Goal: Task Accomplishment & Management: Manage account settings

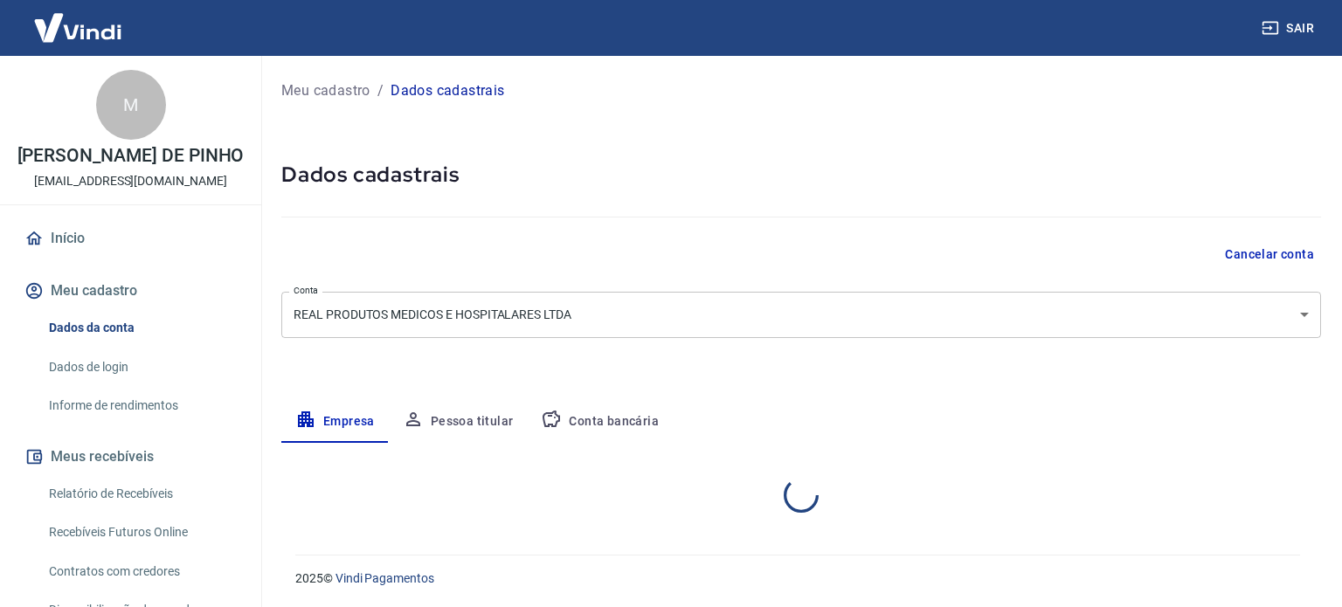
select select "RJ"
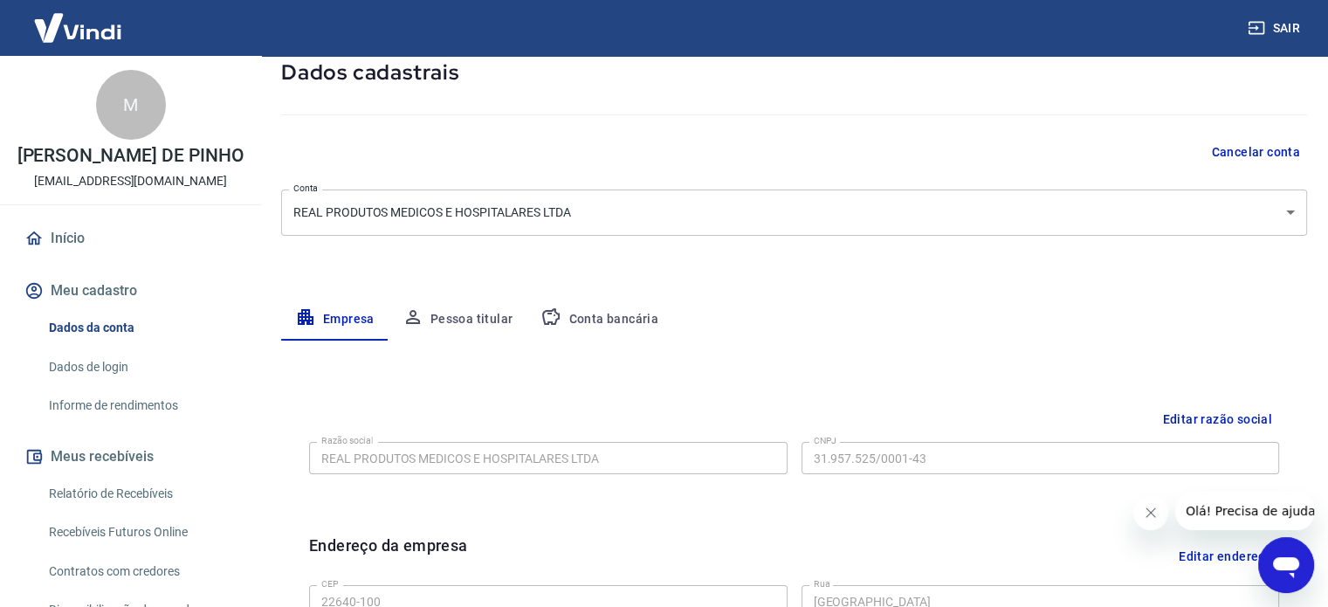
scroll to position [87, 0]
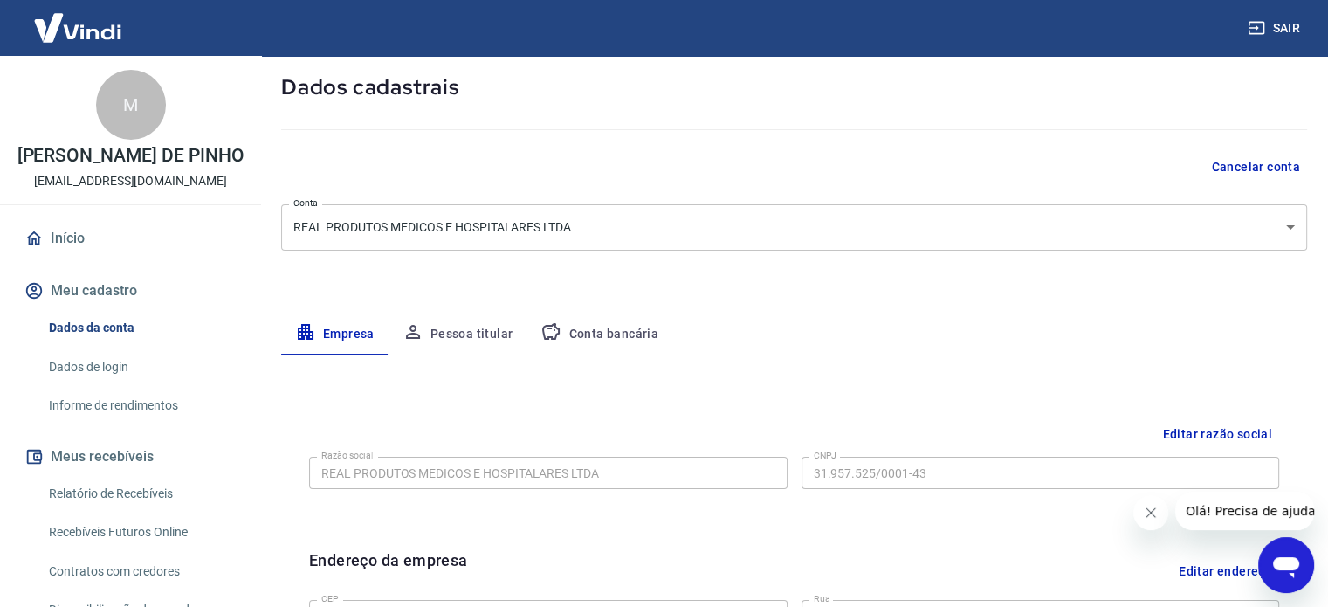
click at [706, 221] on body "Sair M MICHAEL LIMA DE PINHO ti@realmedica.com.br Início Meu cadastro Dados da …" at bounding box center [664, 216] width 1328 height 607
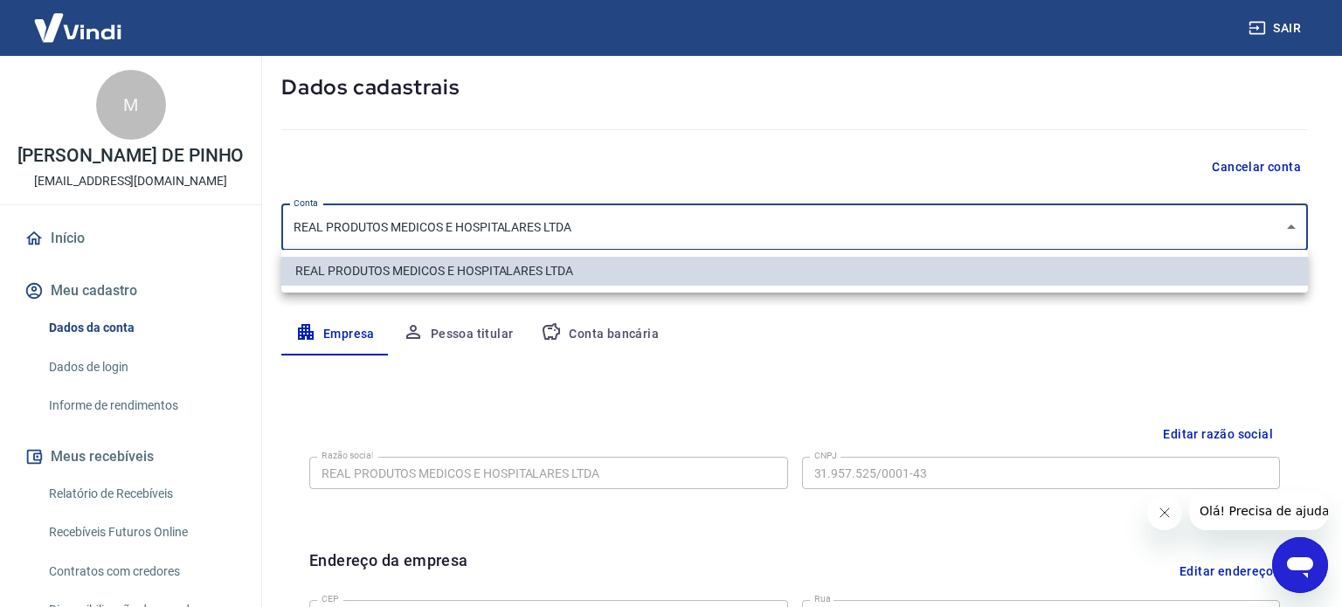
click at [707, 223] on div at bounding box center [671, 303] width 1342 height 607
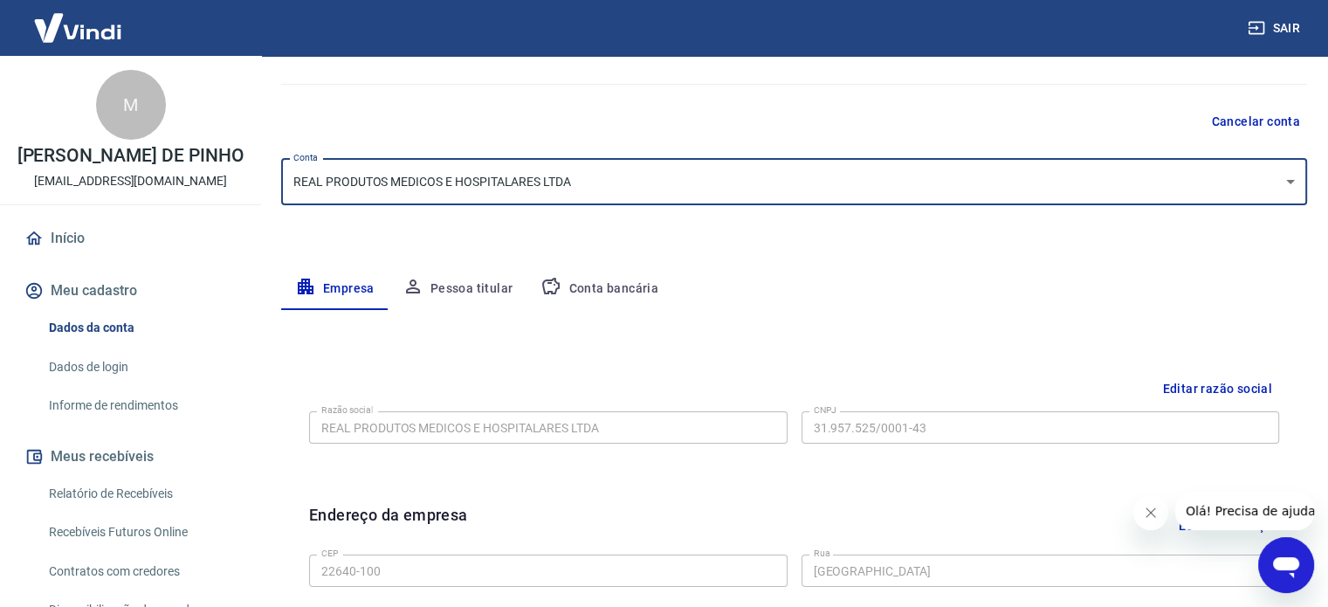
scroll to position [0, 0]
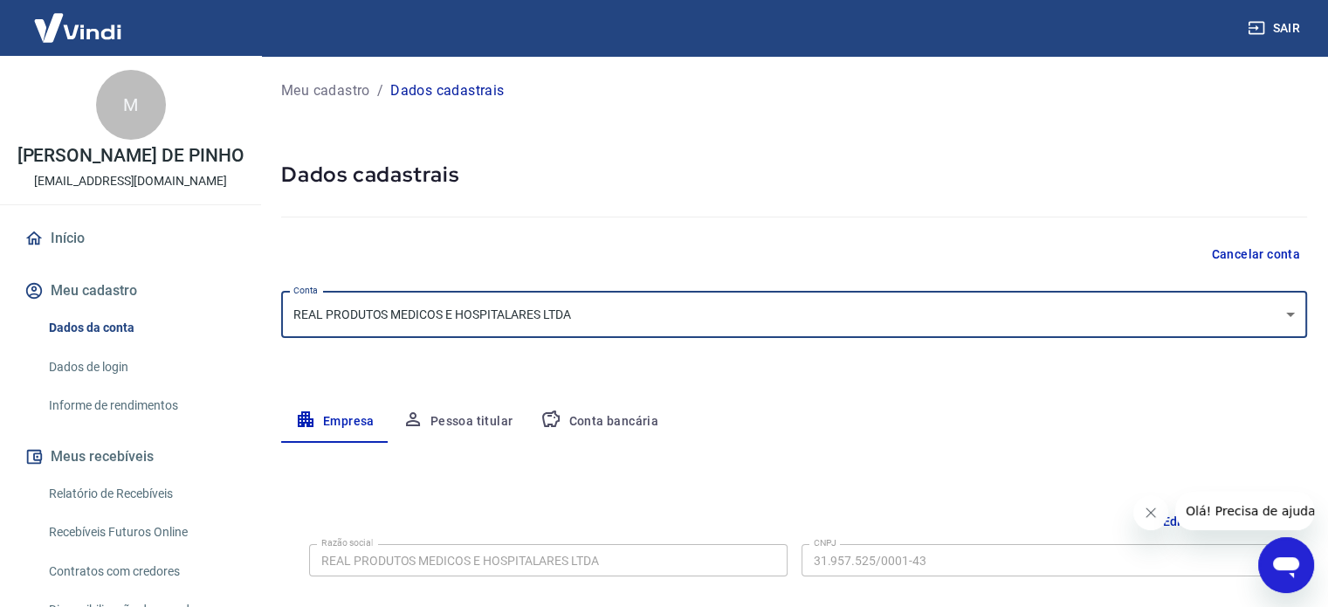
click at [77, 240] on link "Início" at bounding box center [130, 238] width 219 height 38
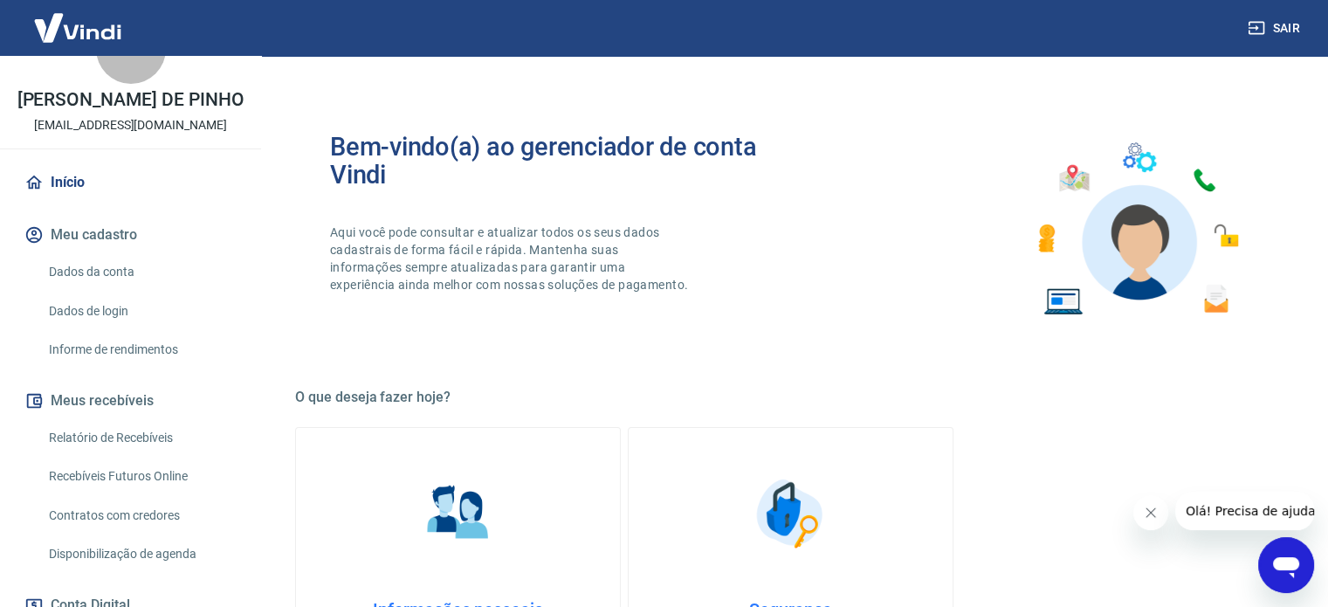
scroll to position [87, 0]
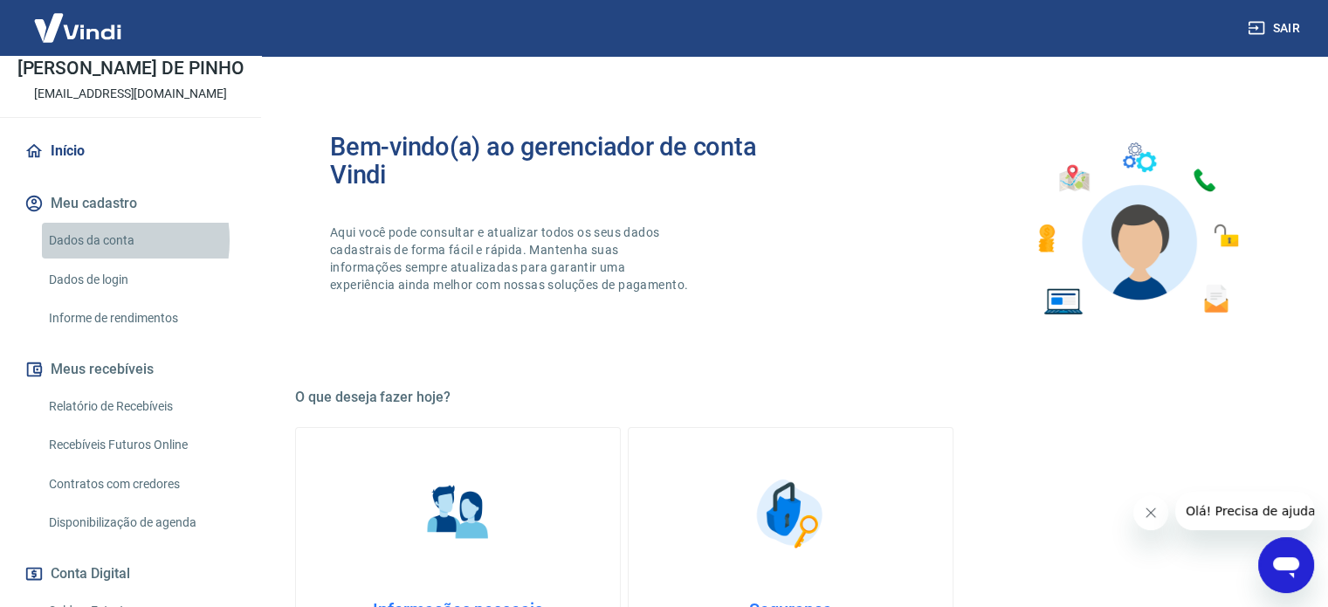
click at [97, 240] on link "Dados da conta" at bounding box center [141, 241] width 198 height 36
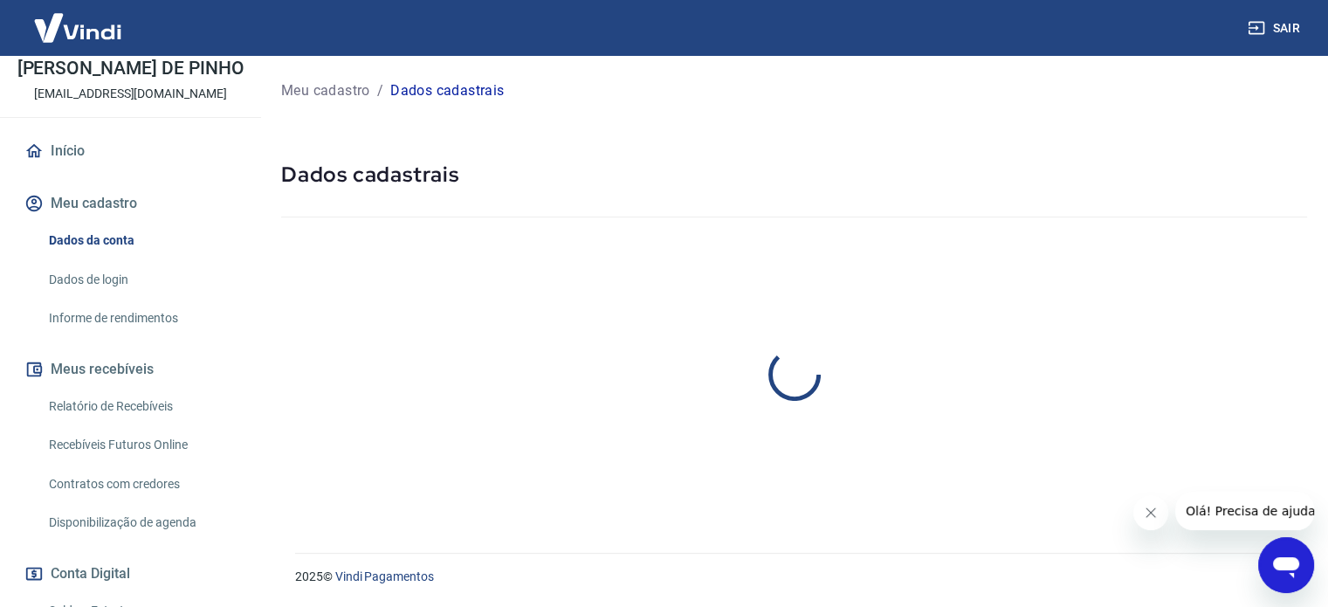
select select "RJ"
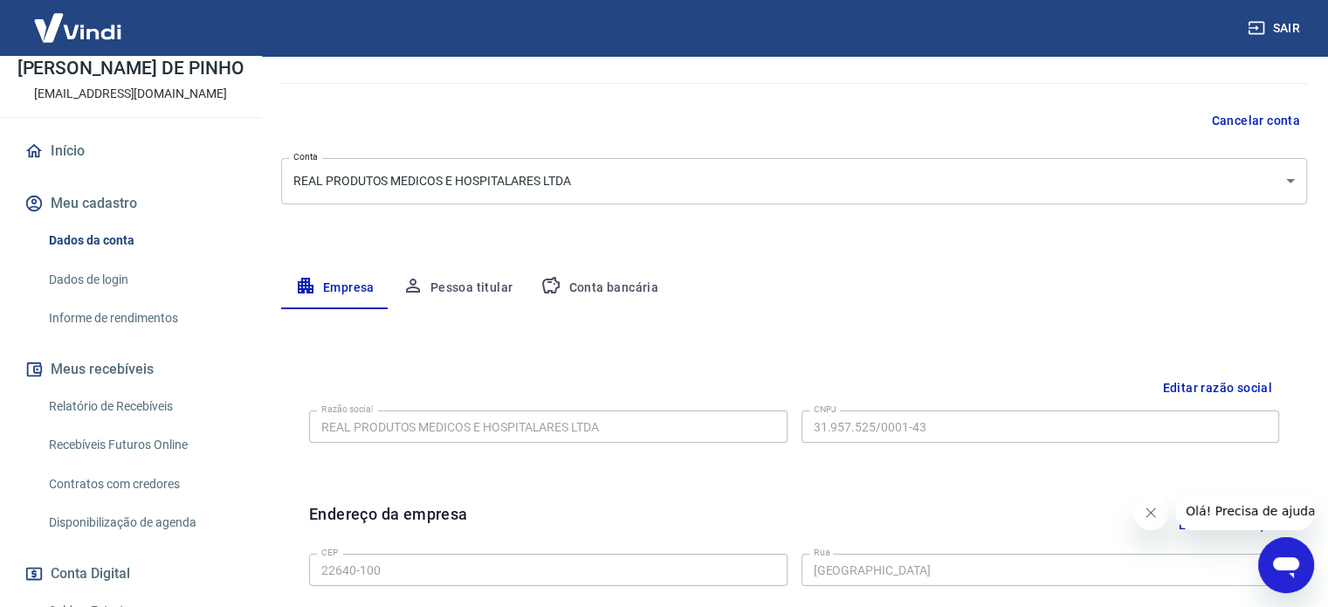
scroll to position [175, 0]
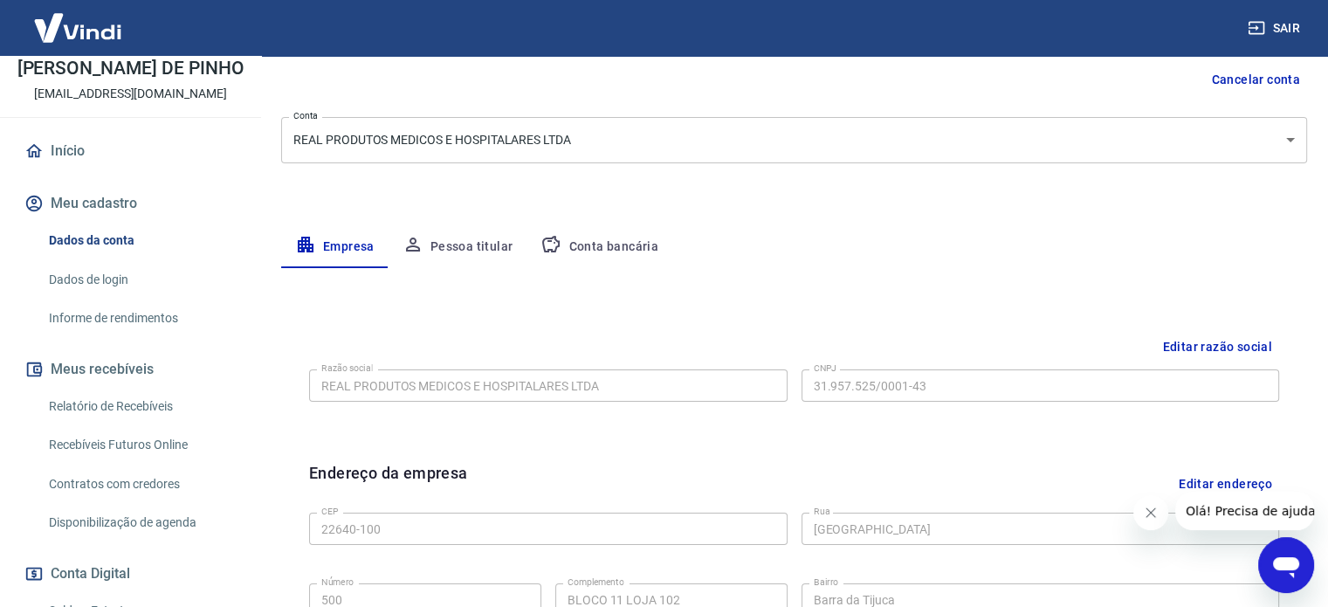
click at [466, 248] on button "Pessoa titular" at bounding box center [458, 247] width 139 height 42
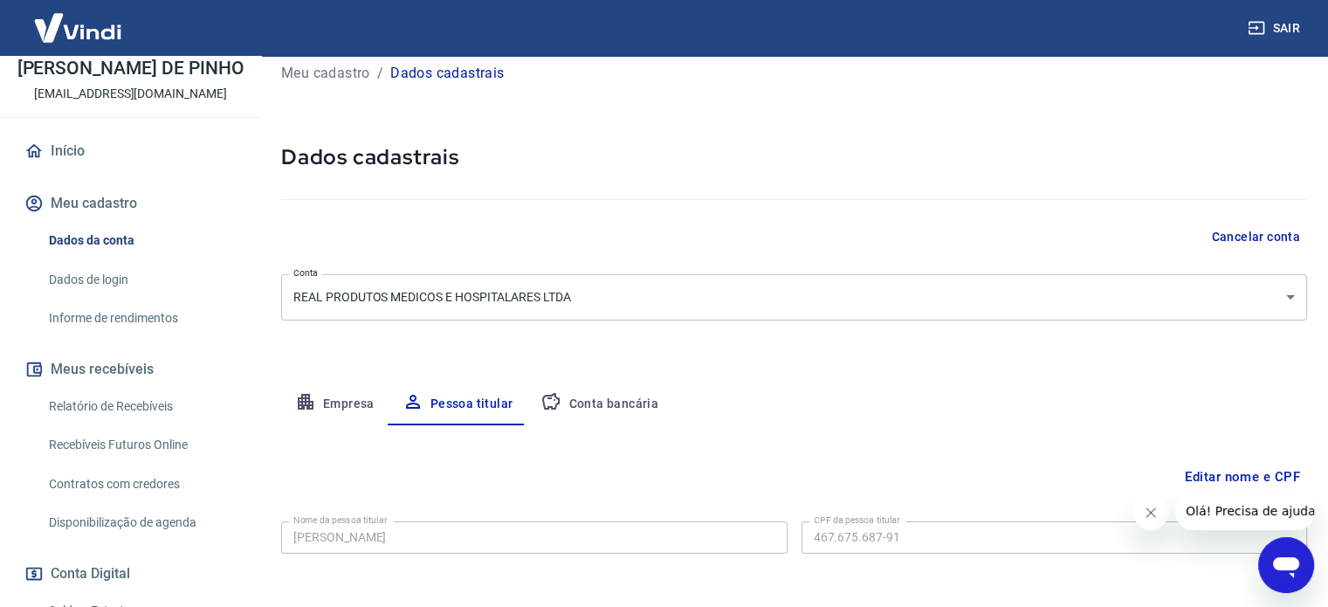
scroll to position [91, 0]
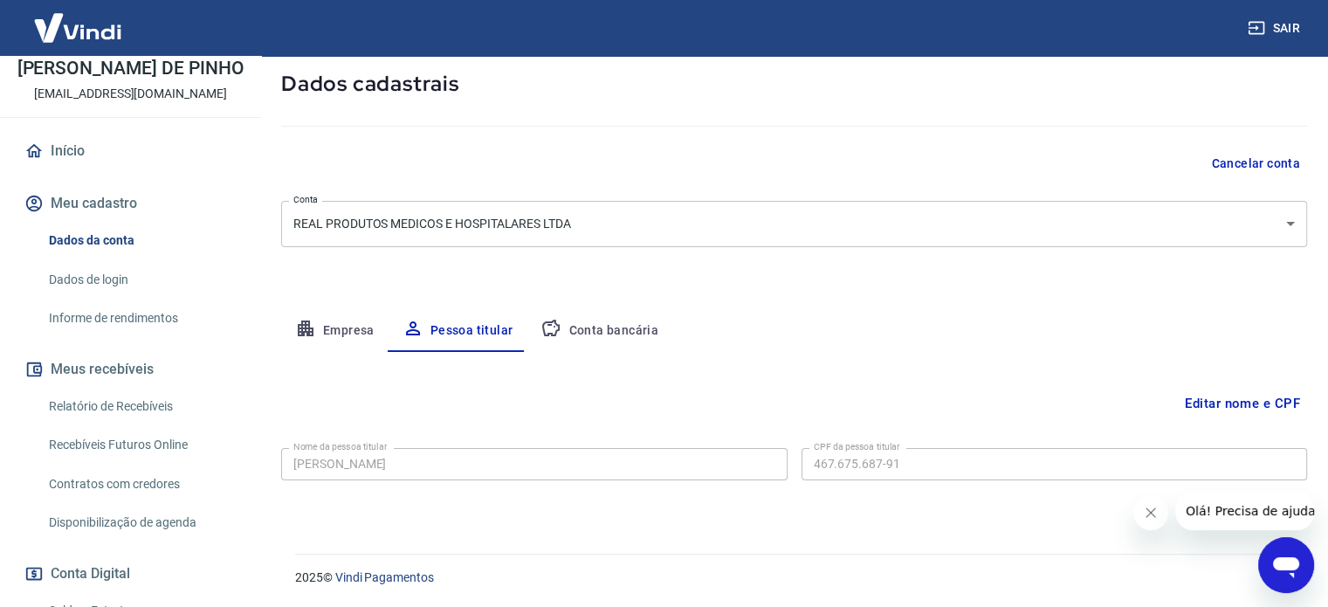
click at [334, 341] on button "Empresa" at bounding box center [334, 331] width 107 height 42
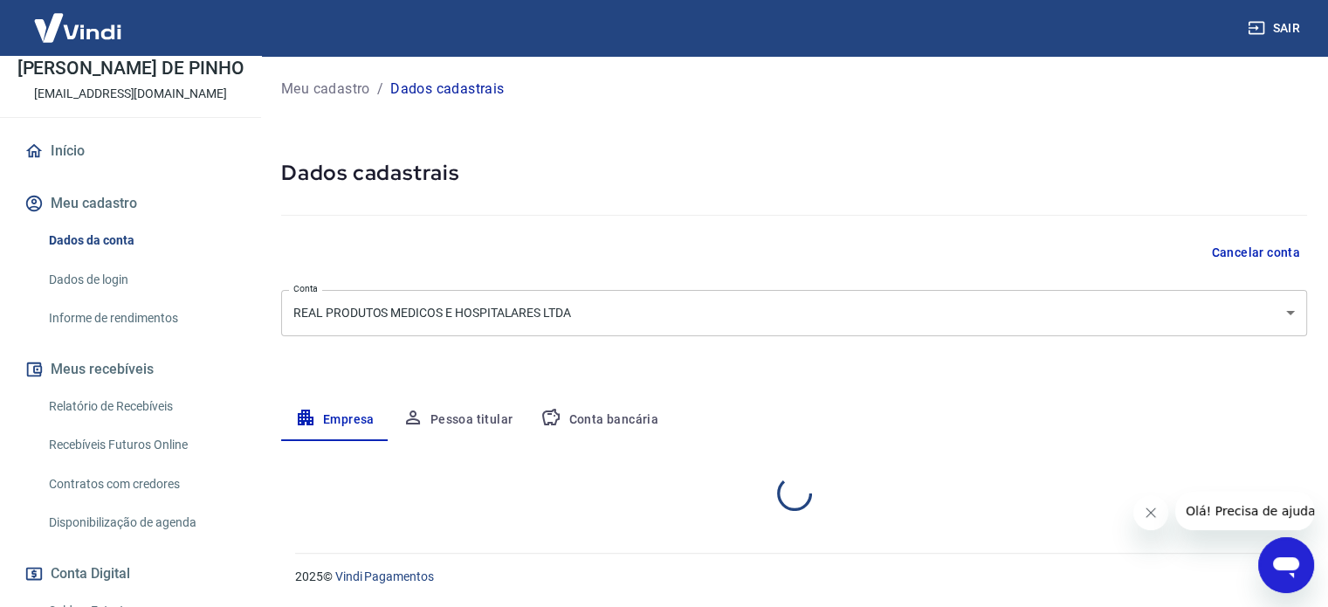
select select "RJ"
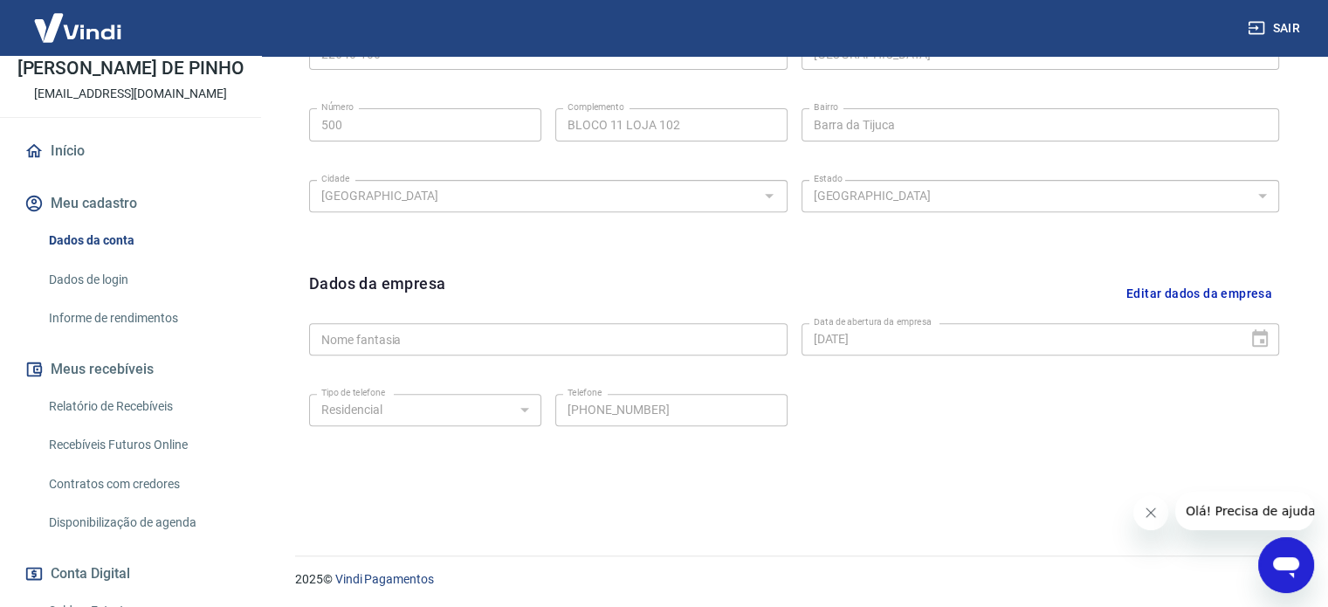
scroll to position [652, 0]
click at [1185, 286] on button "Editar dados da empresa" at bounding box center [1200, 292] width 160 height 45
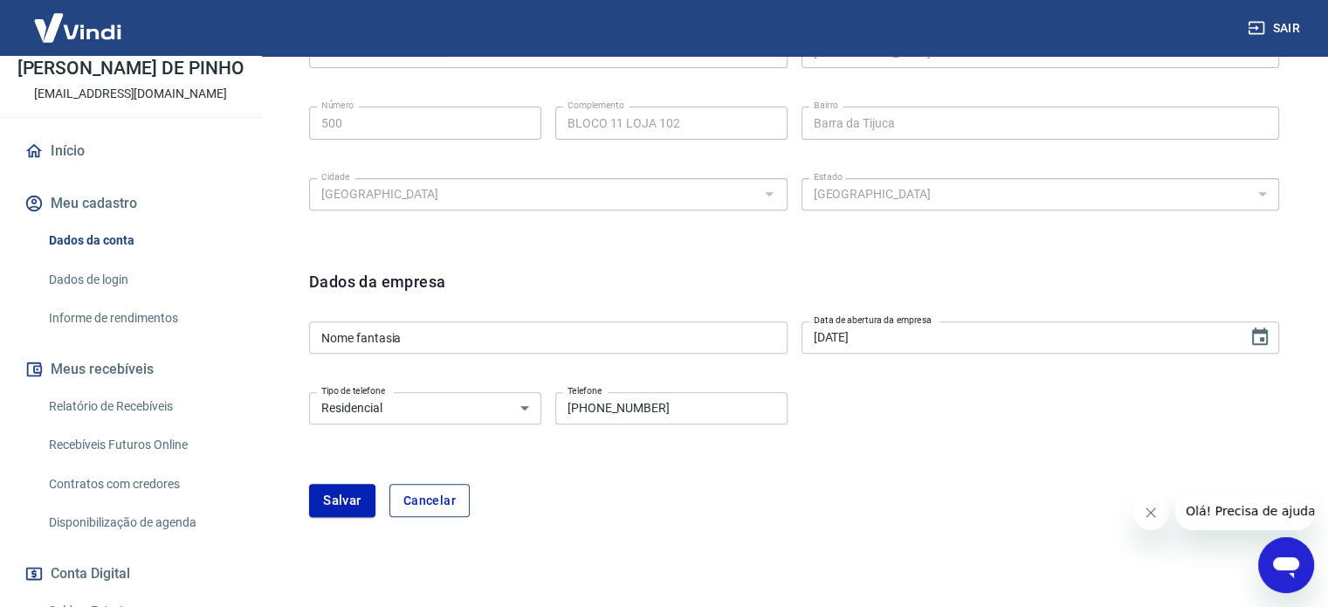
click at [428, 491] on button "Cancelar" at bounding box center [430, 500] width 80 height 33
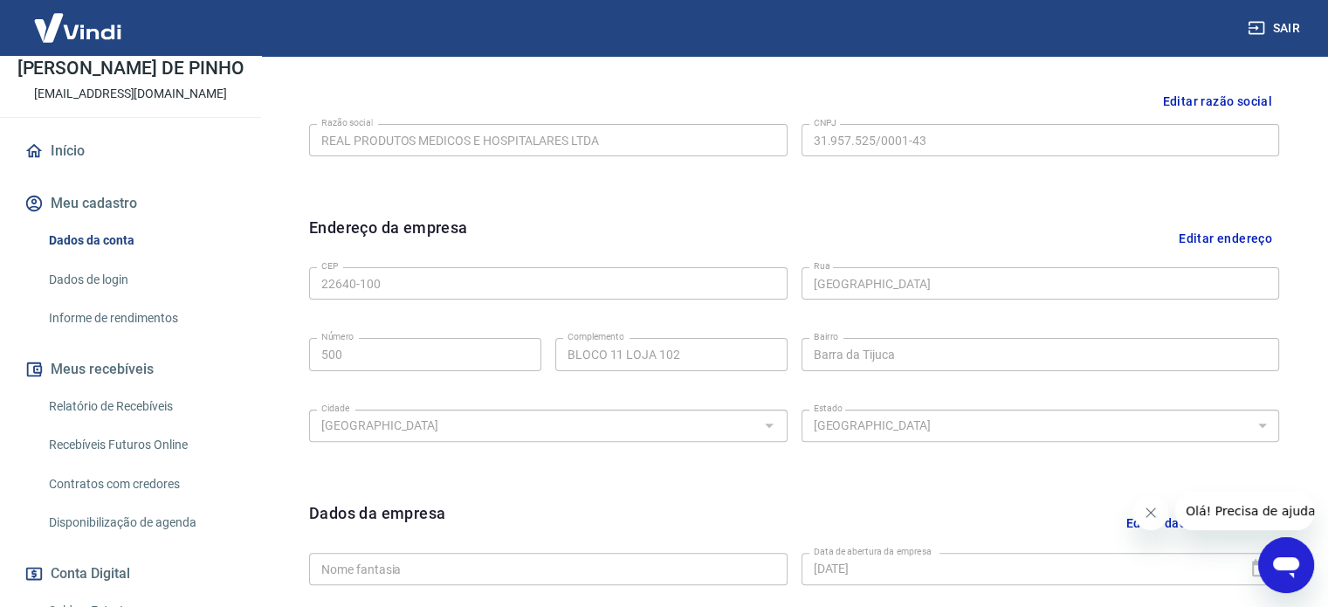
scroll to position [390, 0]
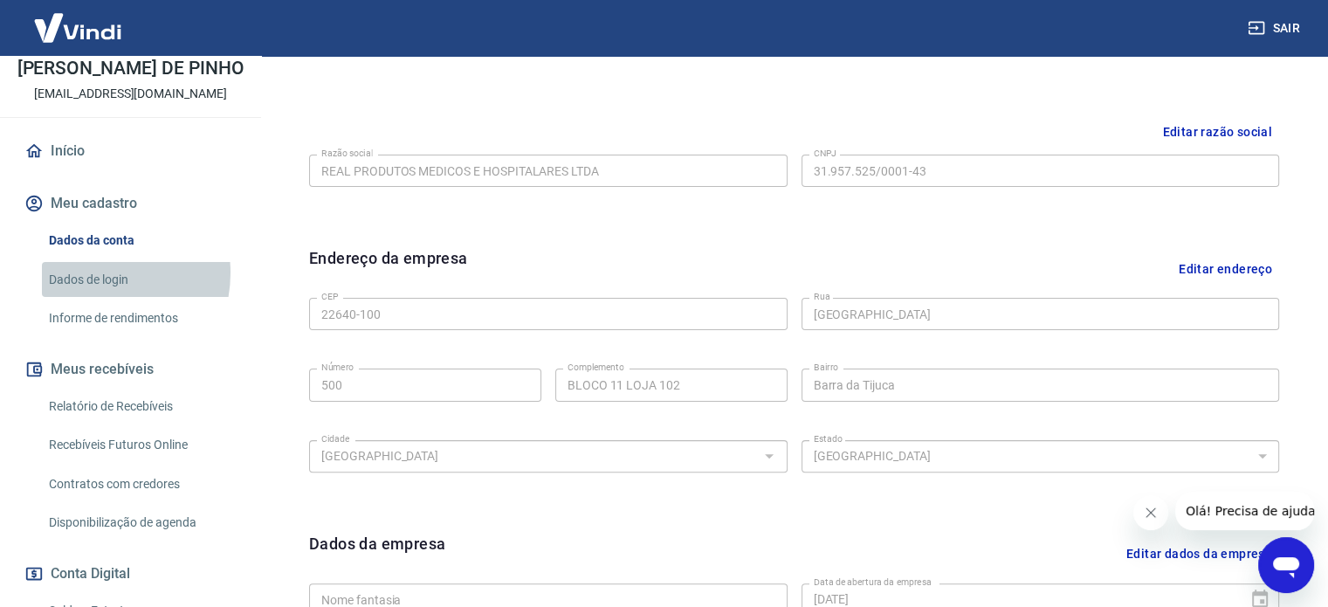
drag, startPoint x: 92, startPoint y: 273, endPoint x: 175, endPoint y: 270, distance: 83.0
click at [93, 272] on link "Dados de login" at bounding box center [141, 280] width 198 height 36
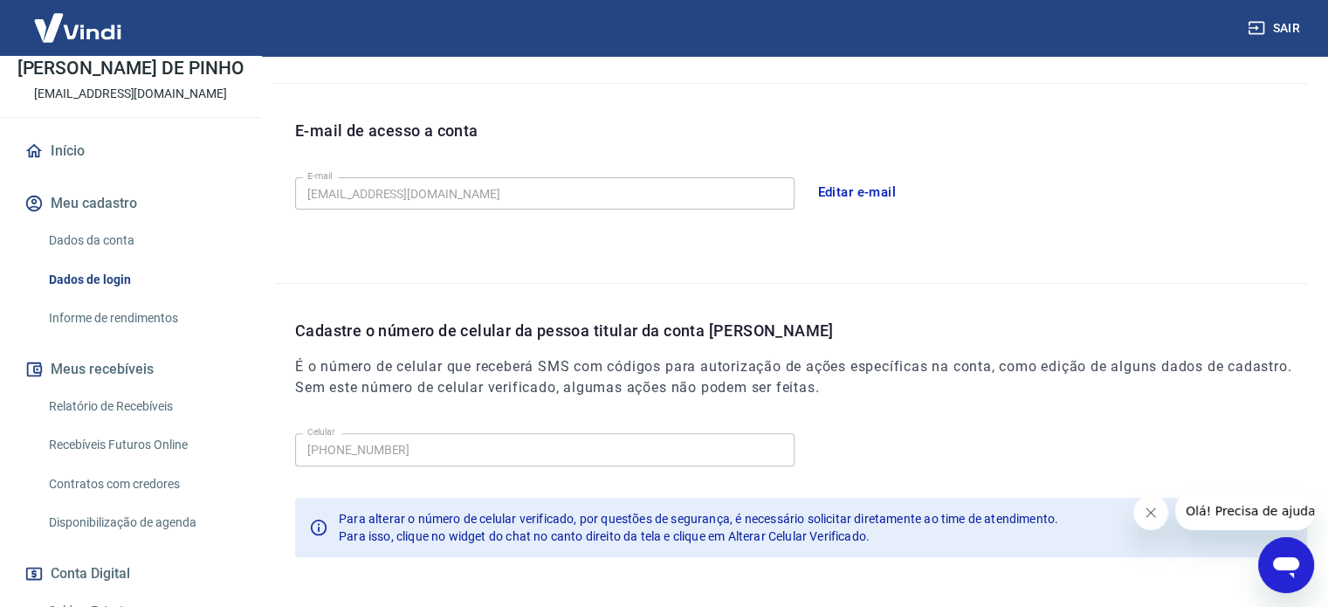
scroll to position [510, 0]
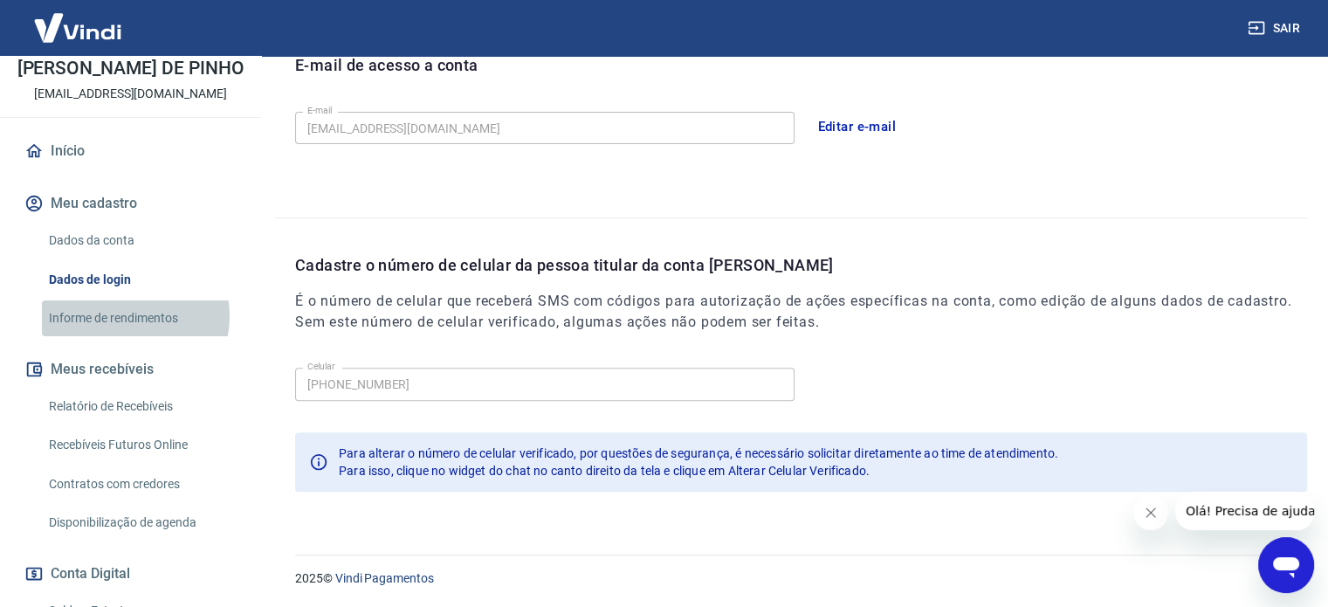
click at [122, 316] on link "Informe de rendimentos" at bounding box center [141, 318] width 198 height 36
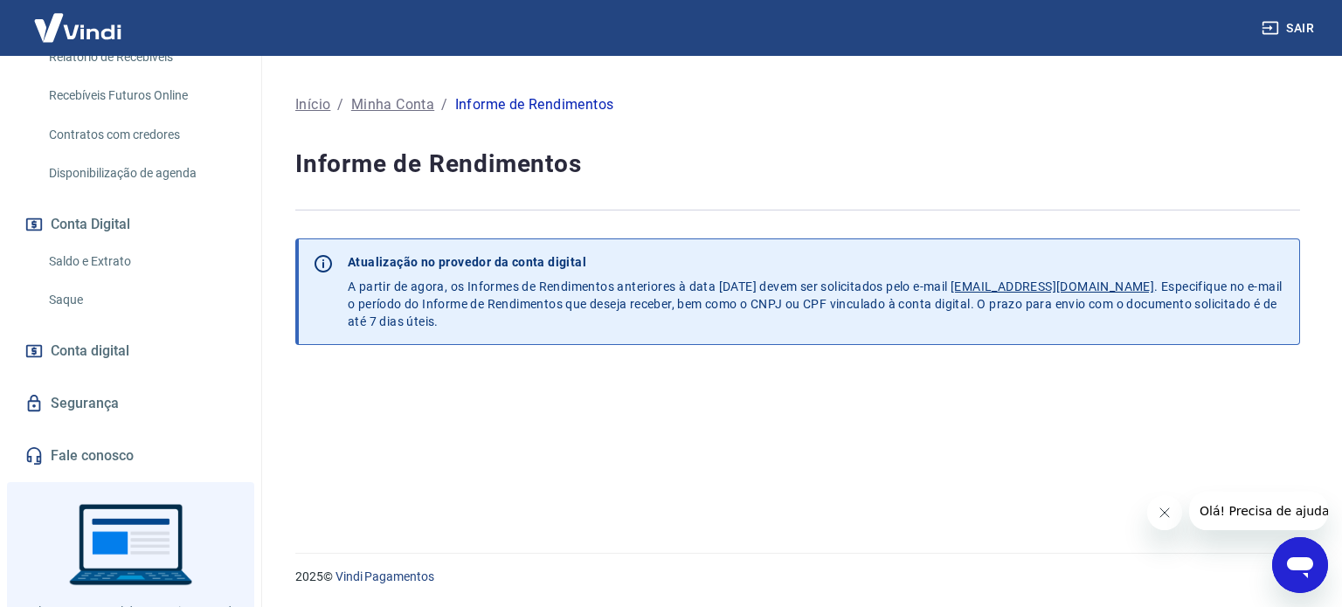
scroll to position [515, 0]
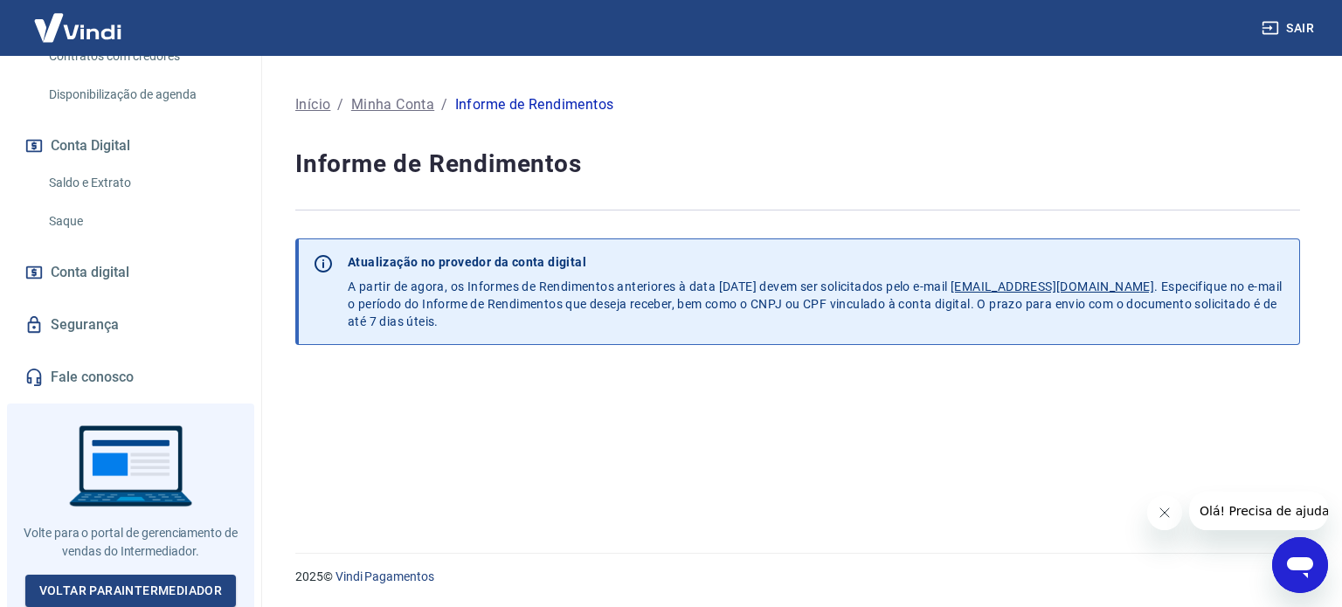
click at [99, 325] on link "Segurança" at bounding box center [130, 325] width 219 height 38
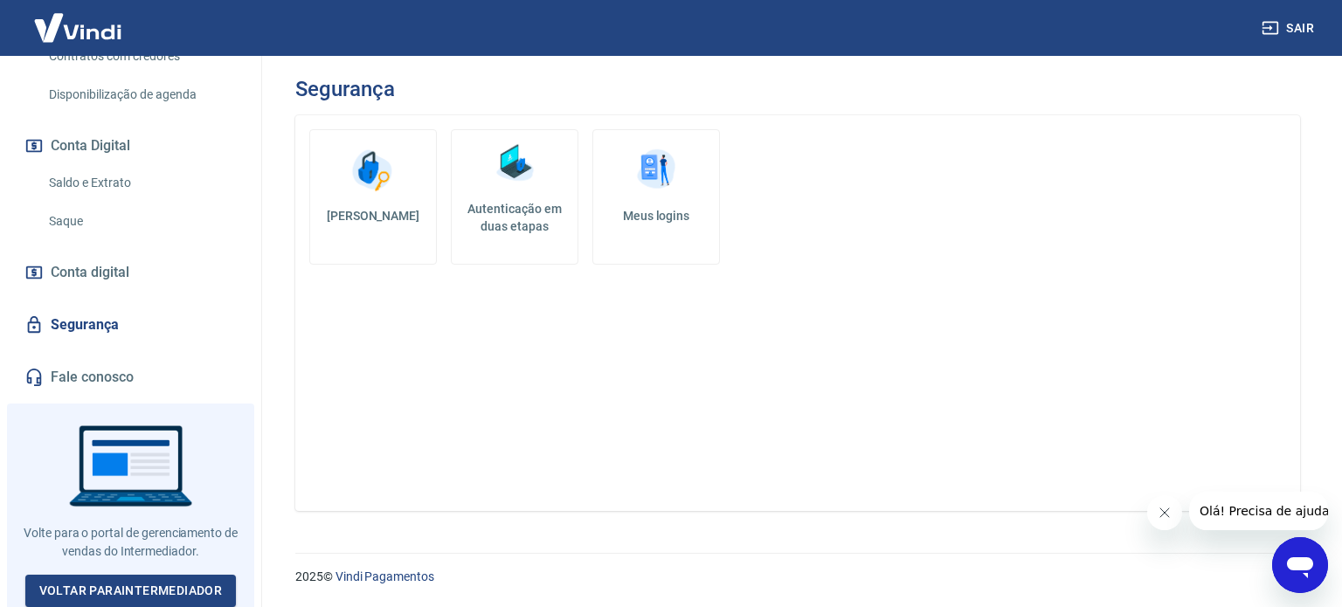
click at [72, 266] on span "Conta digital" at bounding box center [90, 272] width 79 height 24
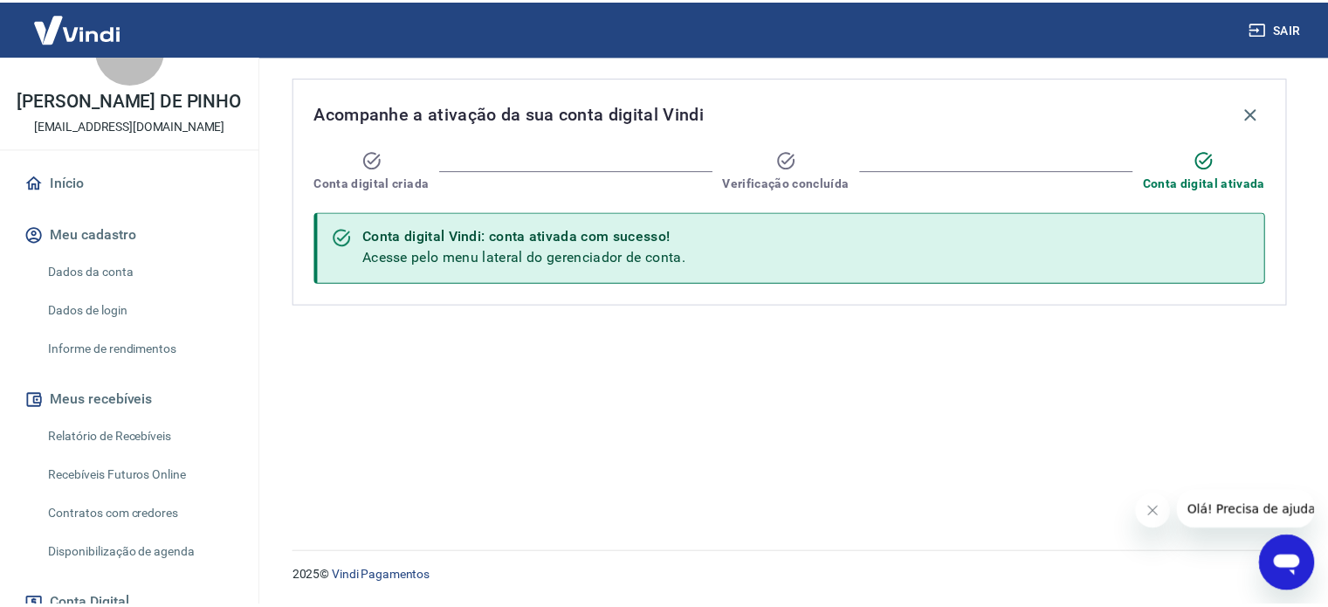
scroll to position [87, 0]
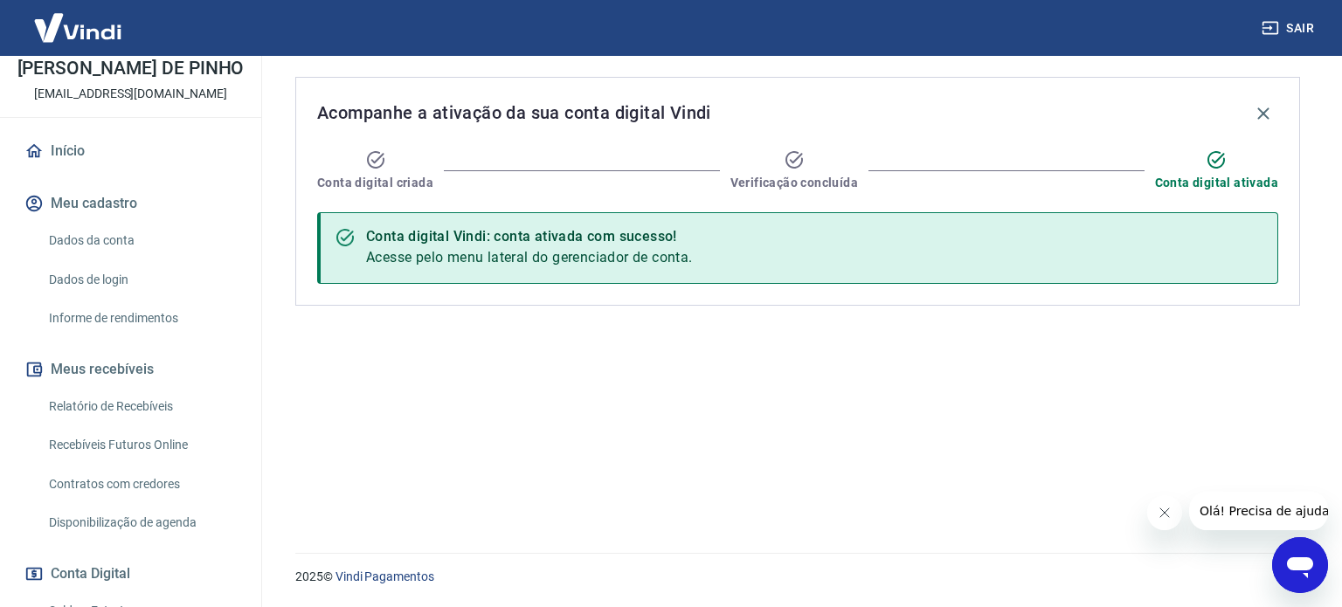
click at [122, 242] on link "Dados da conta" at bounding box center [141, 241] width 198 height 36
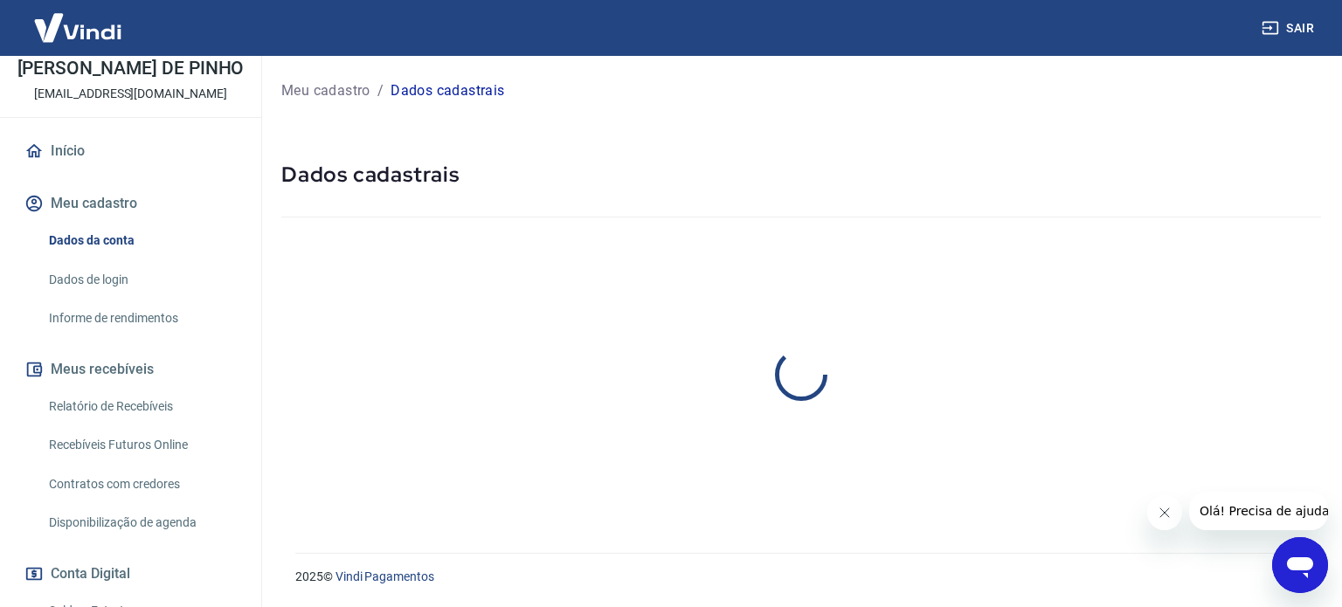
select select "RJ"
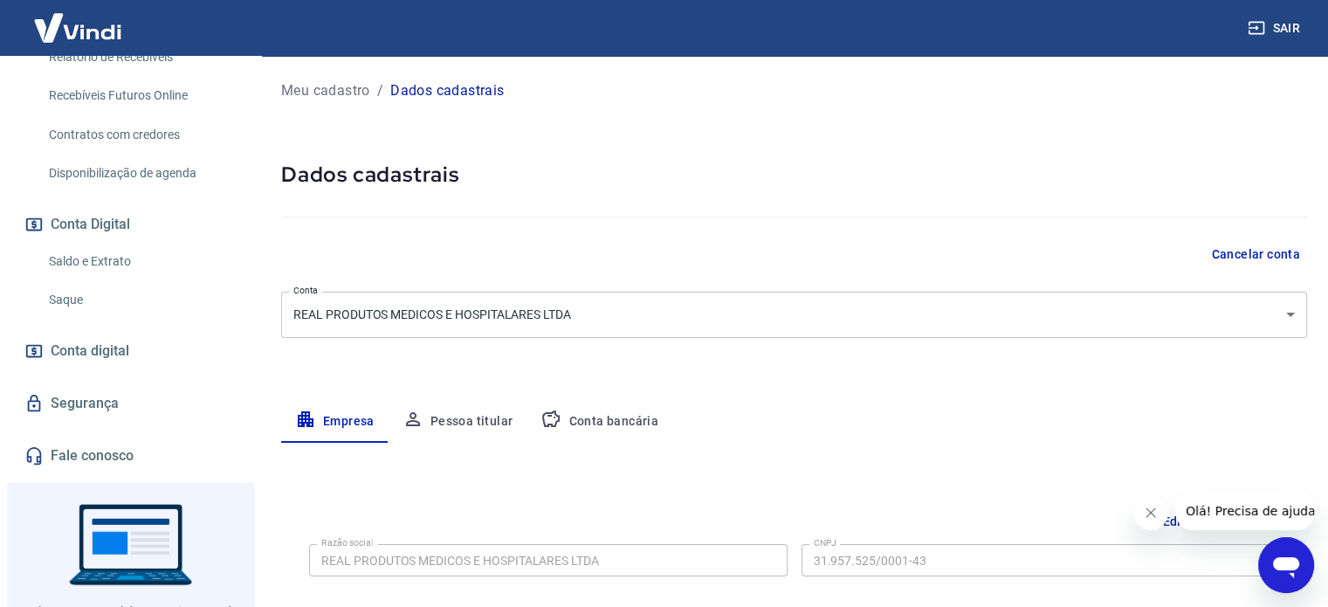
scroll to position [515, 0]
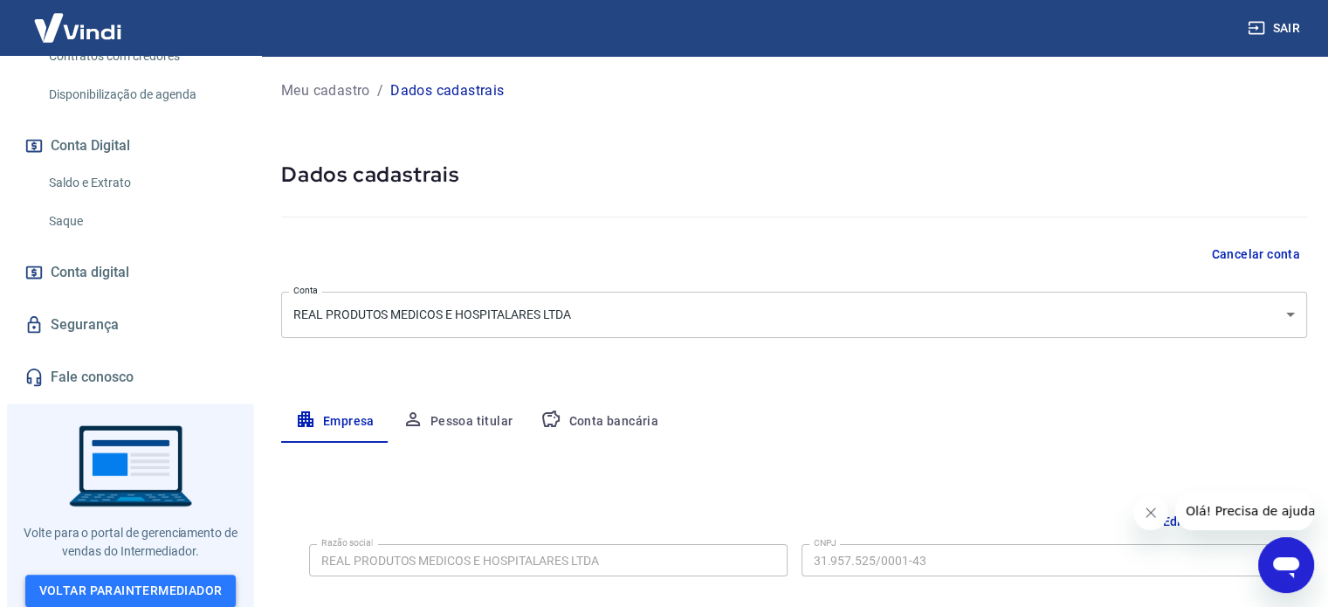
click at [126, 585] on link "Voltar para Intermediador" at bounding box center [130, 591] width 211 height 32
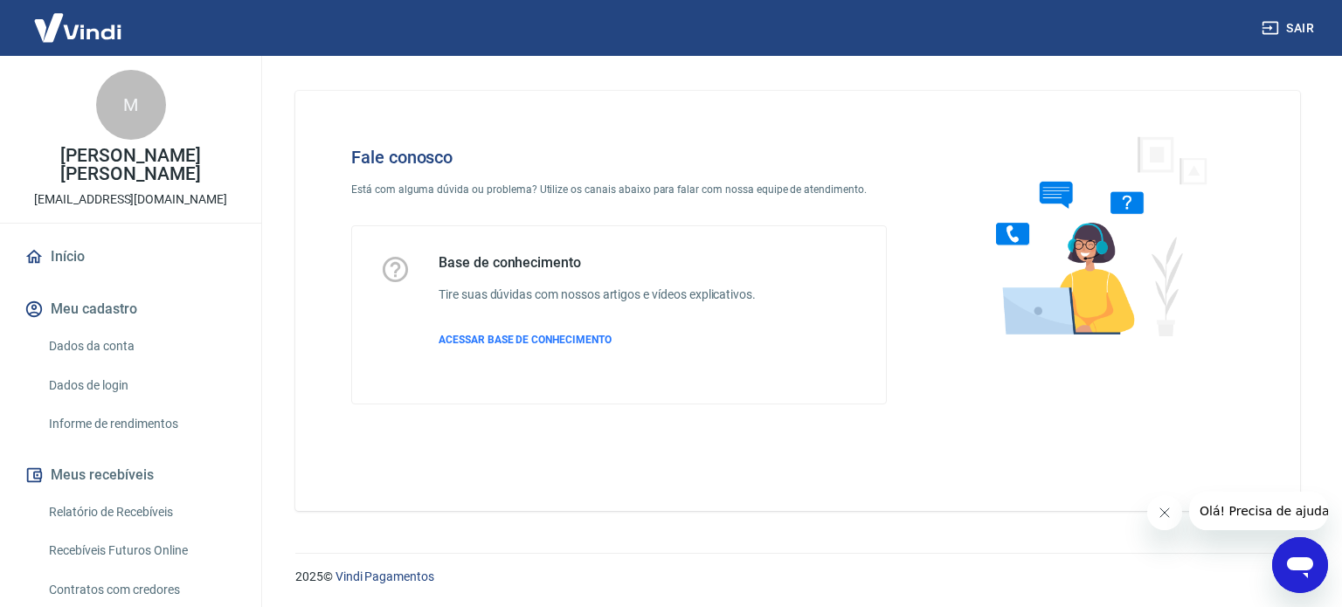
click at [458, 328] on div "Base de conhecimento Tire suas dúvidas com nossos artigos e vídeos explicativos…" at bounding box center [596, 314] width 317 height 121
click at [461, 335] on span "ACESSAR BASE DE CONHECIMENTO" at bounding box center [524, 340] width 173 height 12
click at [1293, 17] on button "Sair" at bounding box center [1289, 28] width 63 height 32
